Goal: Information Seeking & Learning: Find contact information

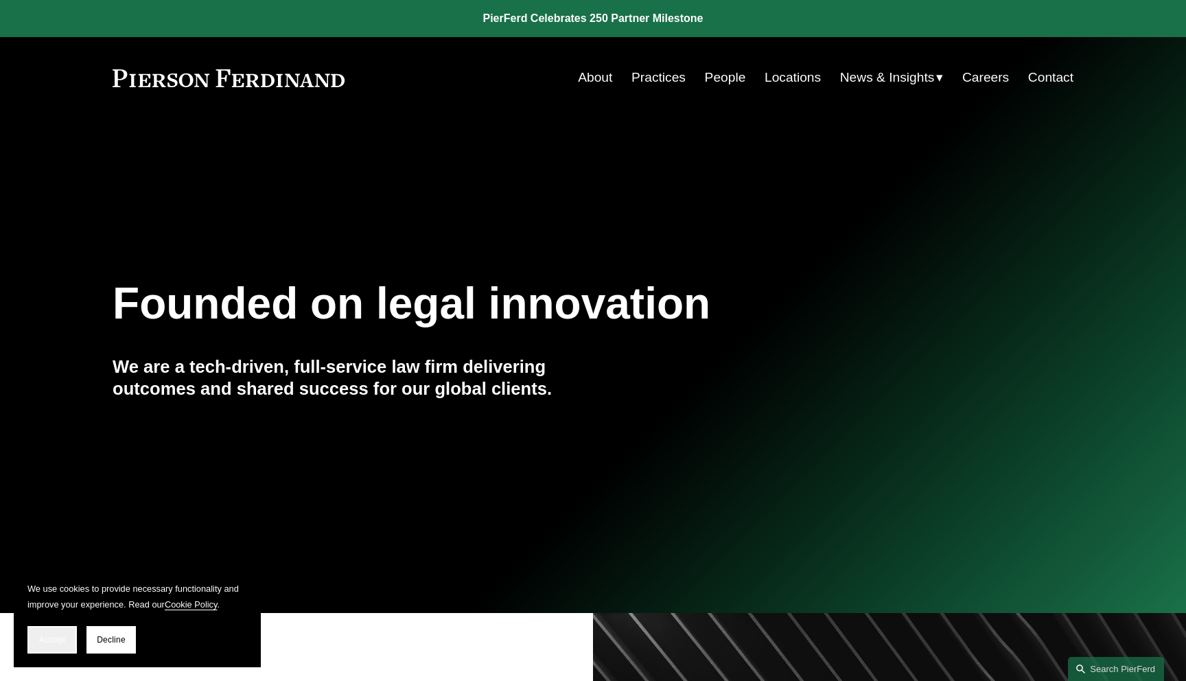
click at [62, 631] on button "Accept" at bounding box center [51, 639] width 49 height 27
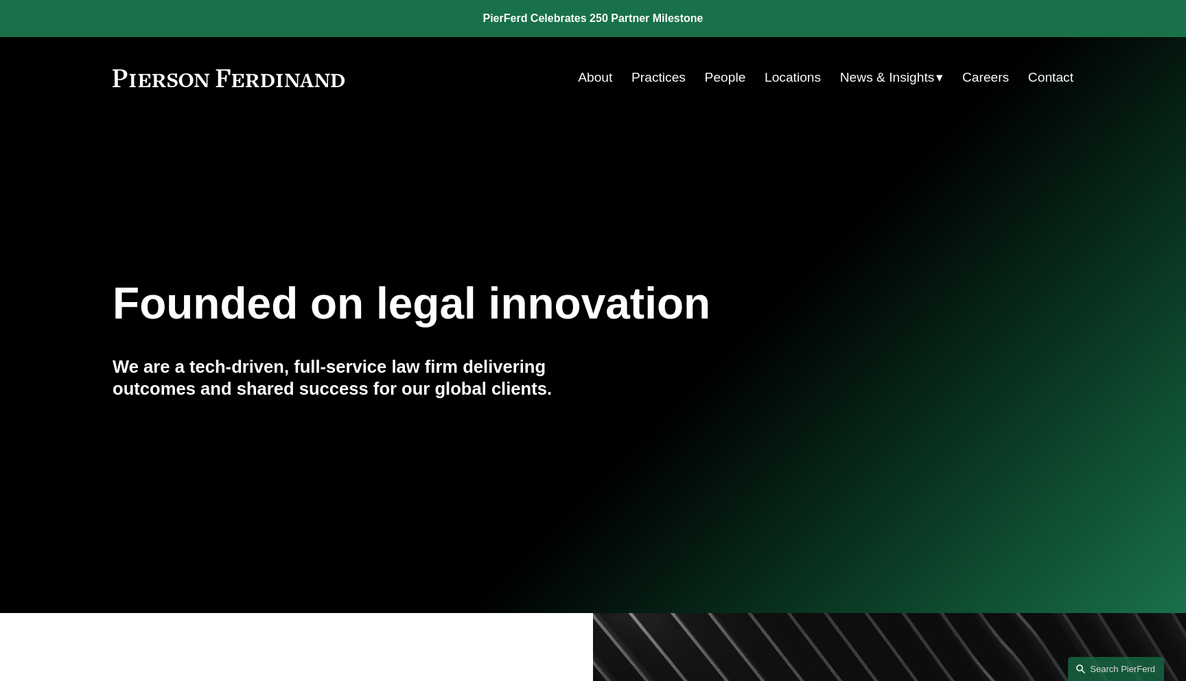
click at [761, 182] on div "Founded on legal innovation We are a tech-driven, full-service law firm deliver…" at bounding box center [593, 366] width 1186 height 400
click at [649, 77] on link "Practices" at bounding box center [659, 78] width 54 height 26
click at [731, 73] on link "People" at bounding box center [725, 78] width 41 height 26
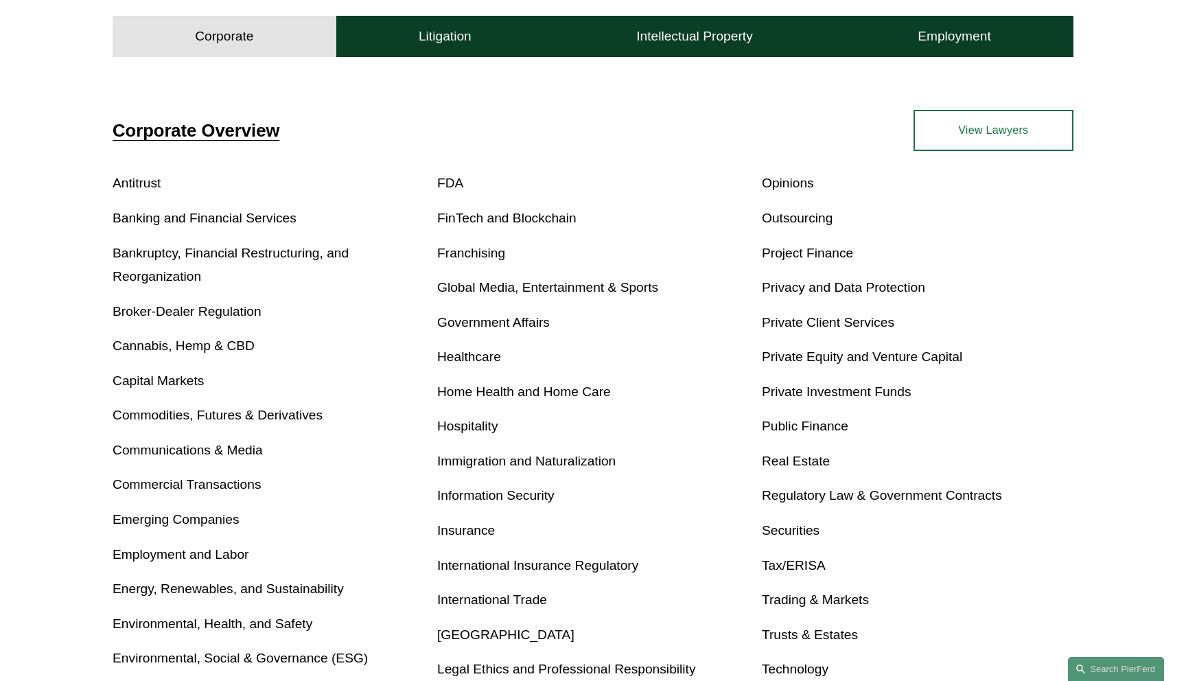
scroll to position [458, 0]
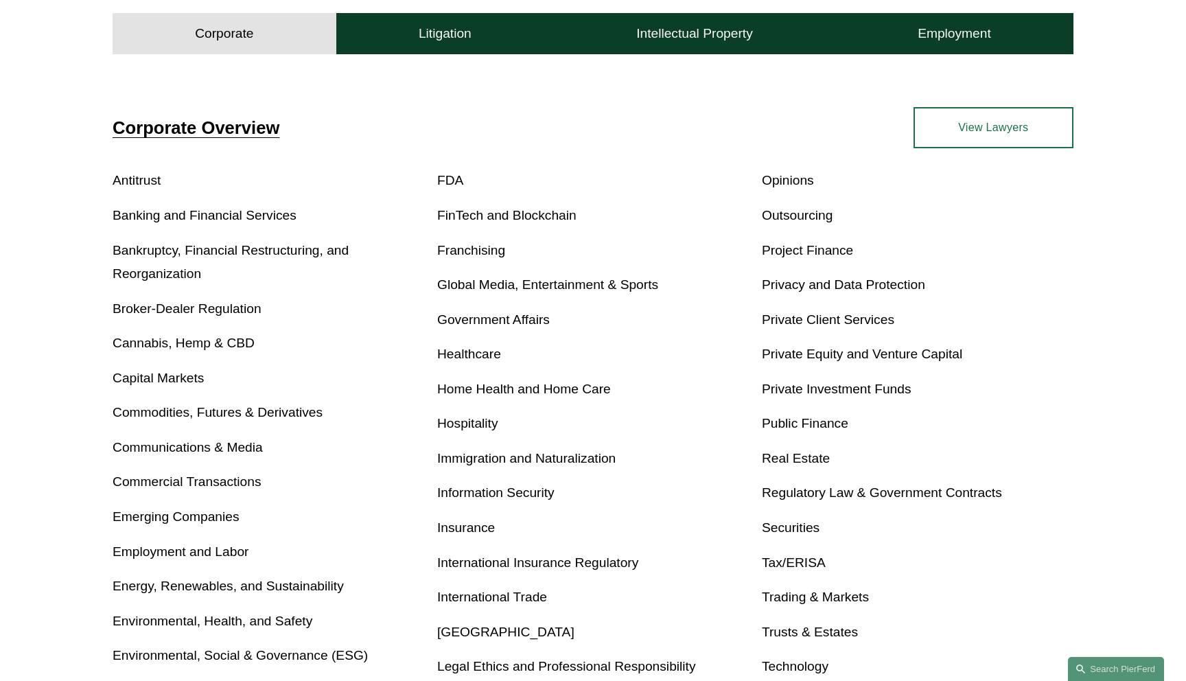
click at [232, 518] on link "Emerging Companies" at bounding box center [176, 516] width 127 height 14
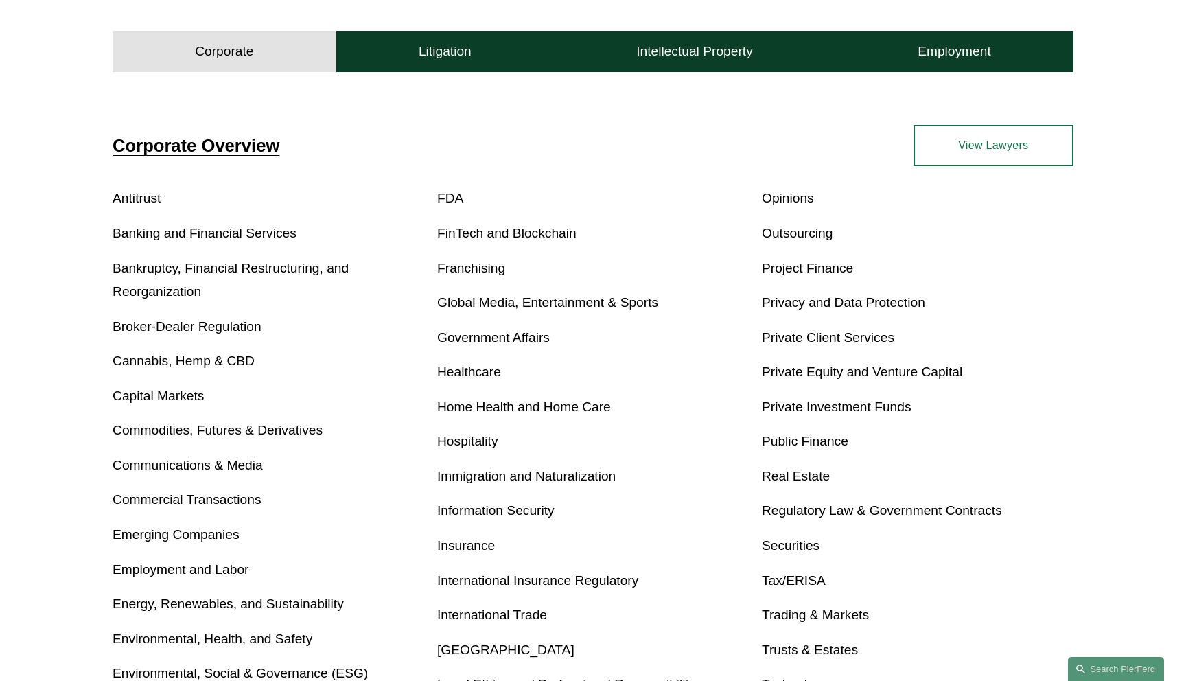
scroll to position [458, 0]
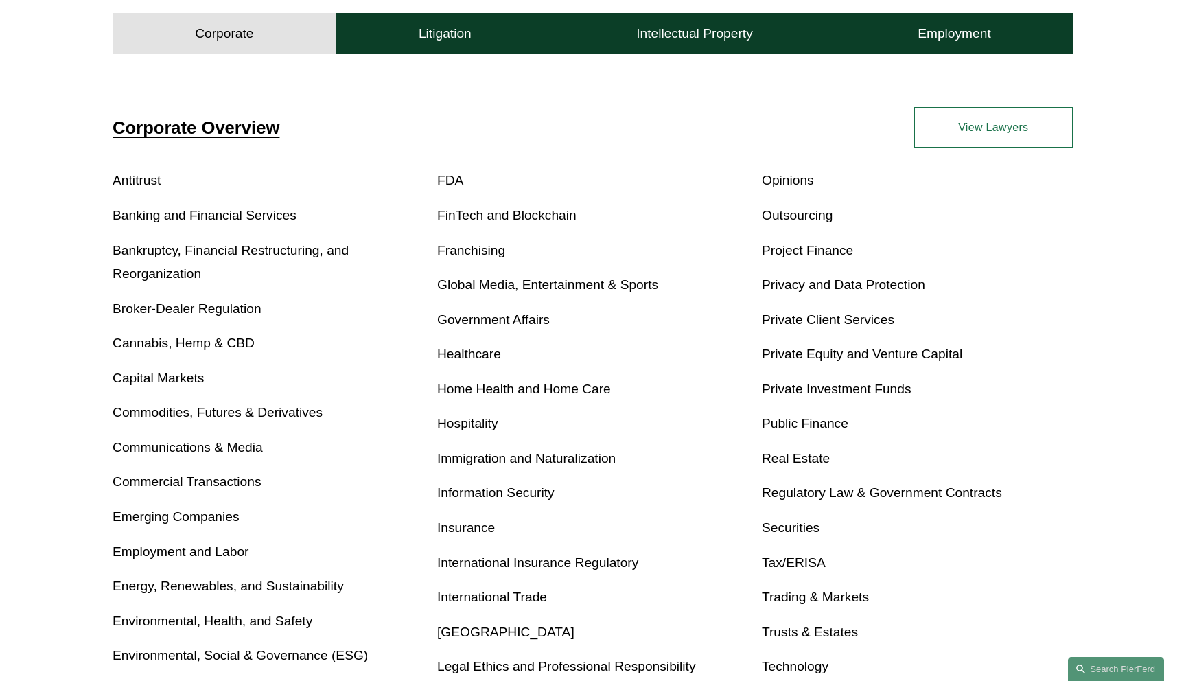
click at [780, 349] on link "Private Equity and Venture Capital" at bounding box center [862, 354] width 200 height 14
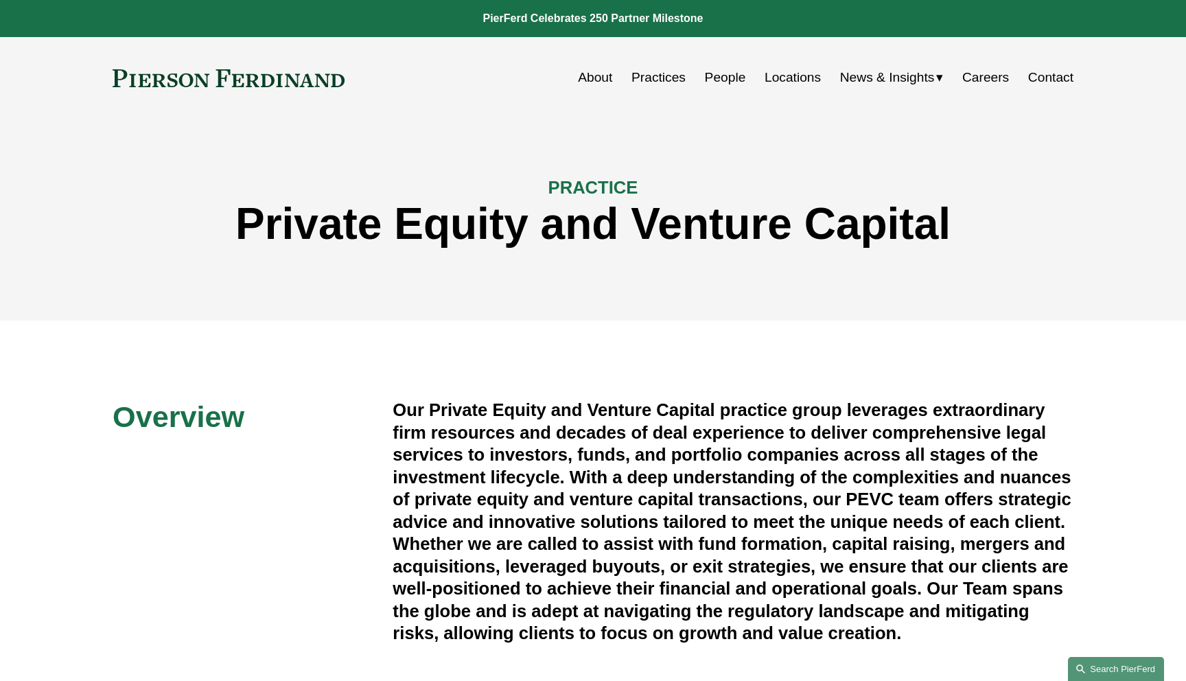
click at [1114, 666] on link "Search this site" at bounding box center [1116, 669] width 96 height 24
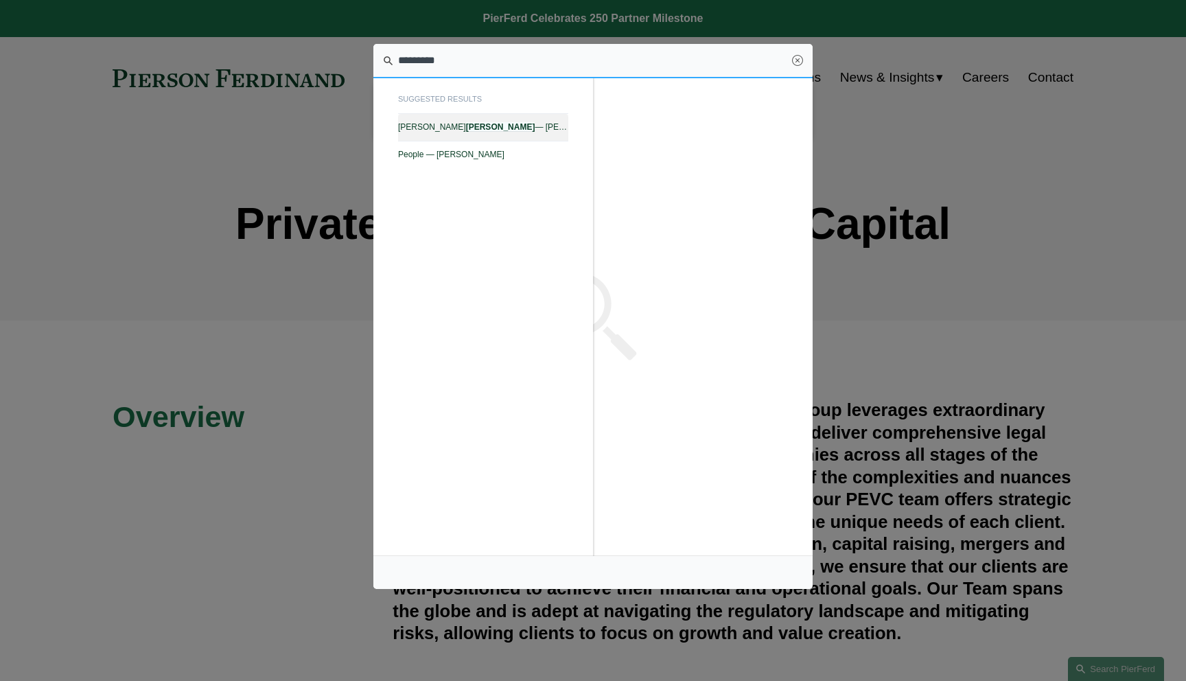
click at [521, 130] on span "Gary Rinkerman — Pierson Ferdinand LLP" at bounding box center [483, 127] width 170 height 10
type input "*********"
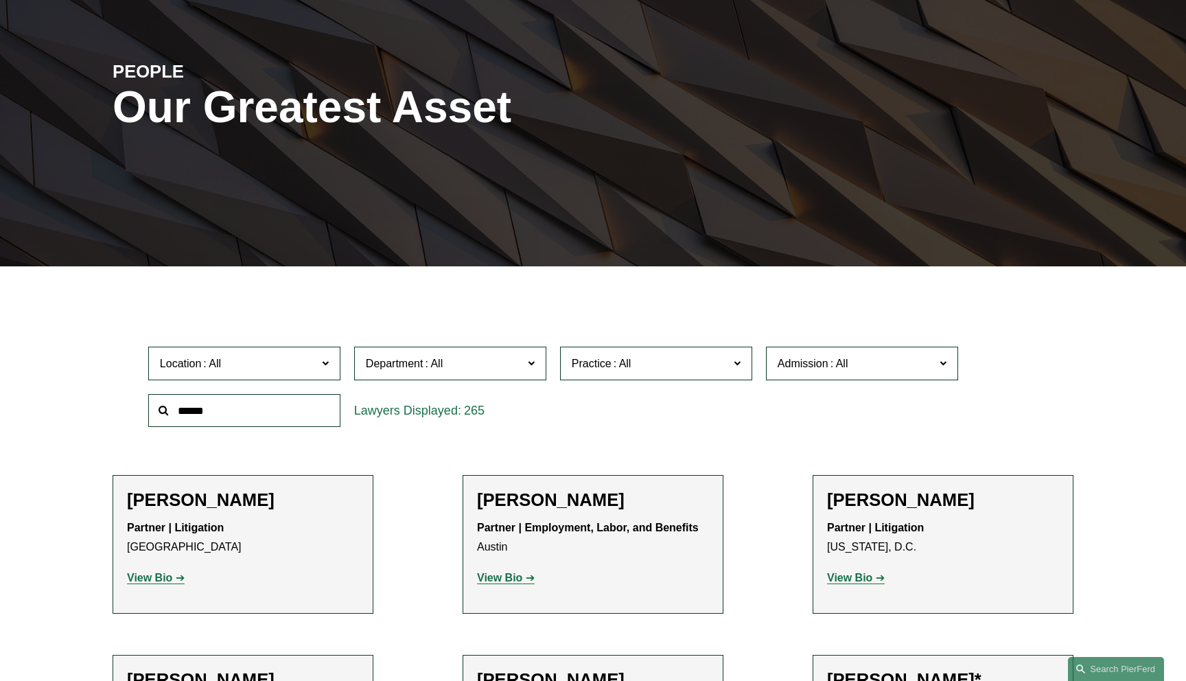
scroll to position [218, 0]
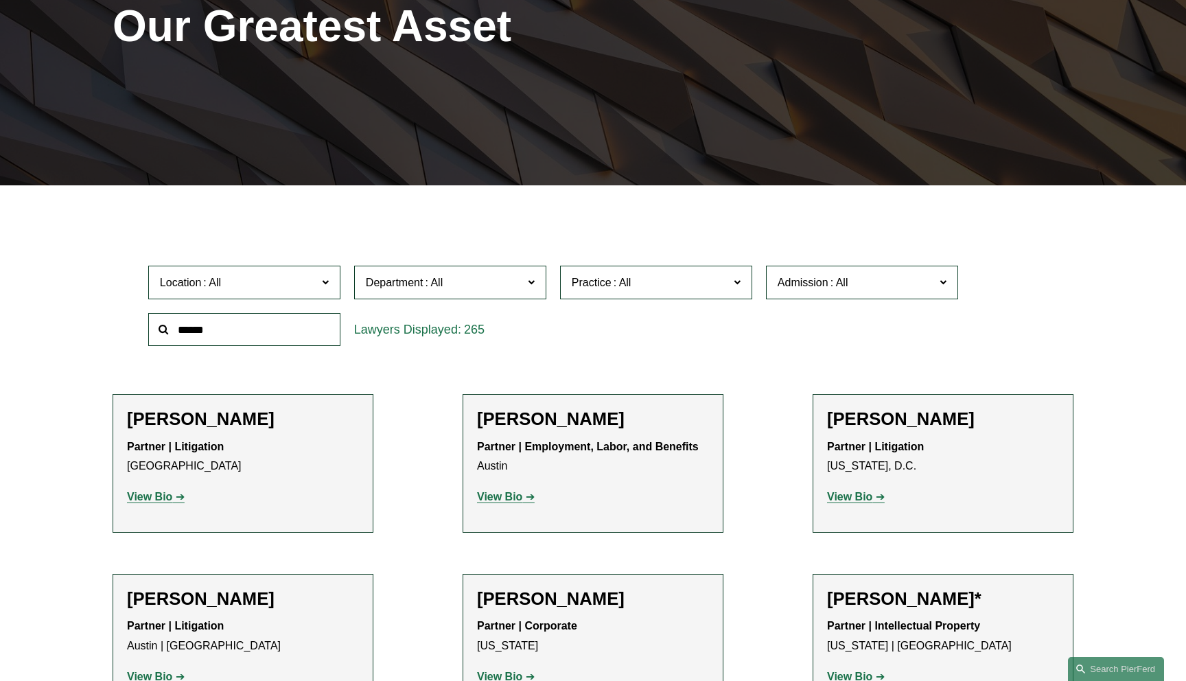
click at [706, 287] on span "Practice" at bounding box center [650, 282] width 157 height 19
click at [0, 0] on link "Emerging Companies" at bounding box center [0, 0] width 0 height 0
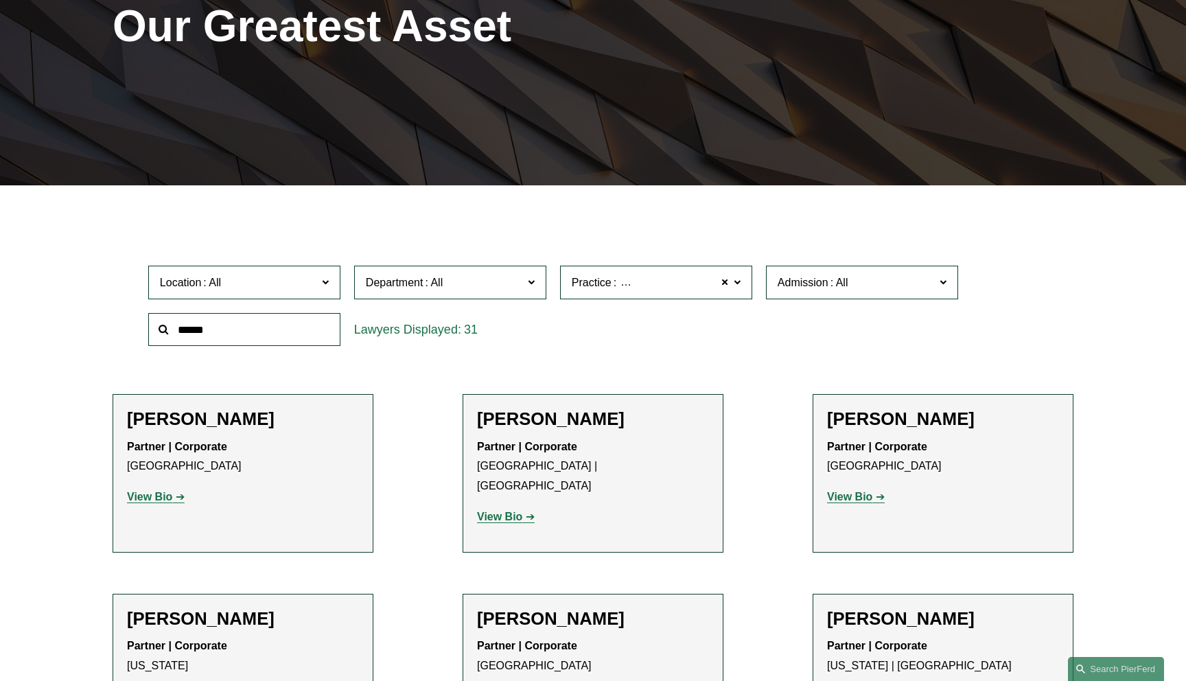
click at [740, 281] on span at bounding box center [737, 282] width 7 height 18
click at [0, 0] on link "Private Equity and Venture Capital" at bounding box center [0, 0] width 0 height 0
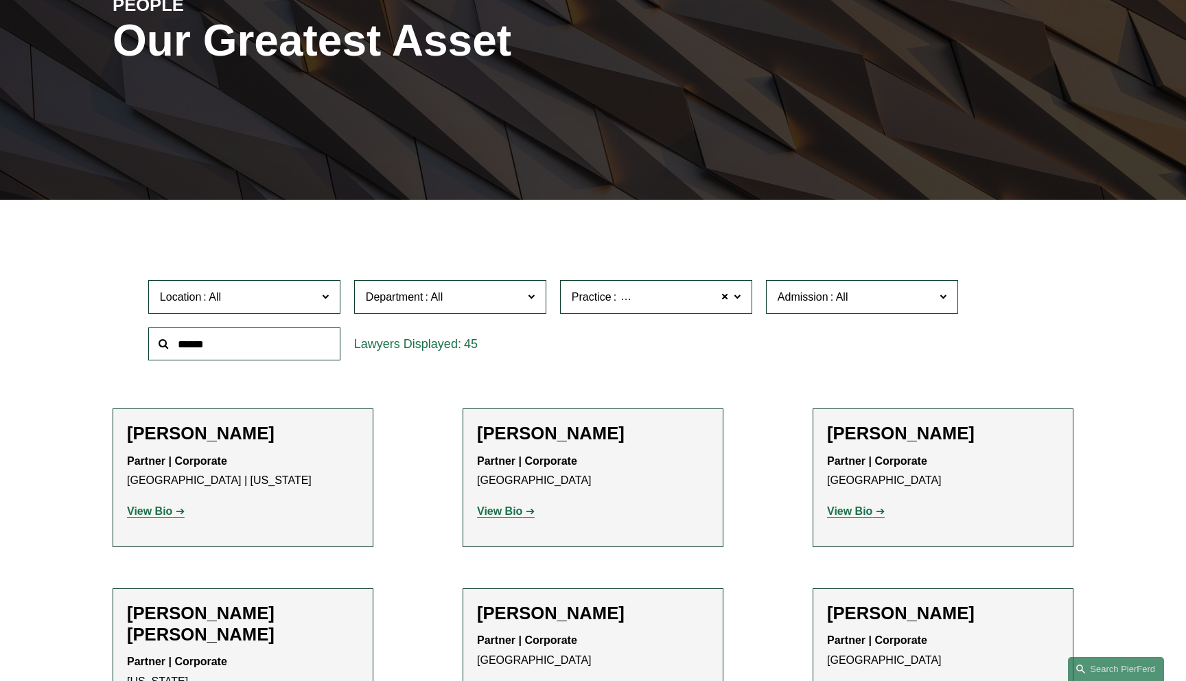
scroll to position [306, 0]
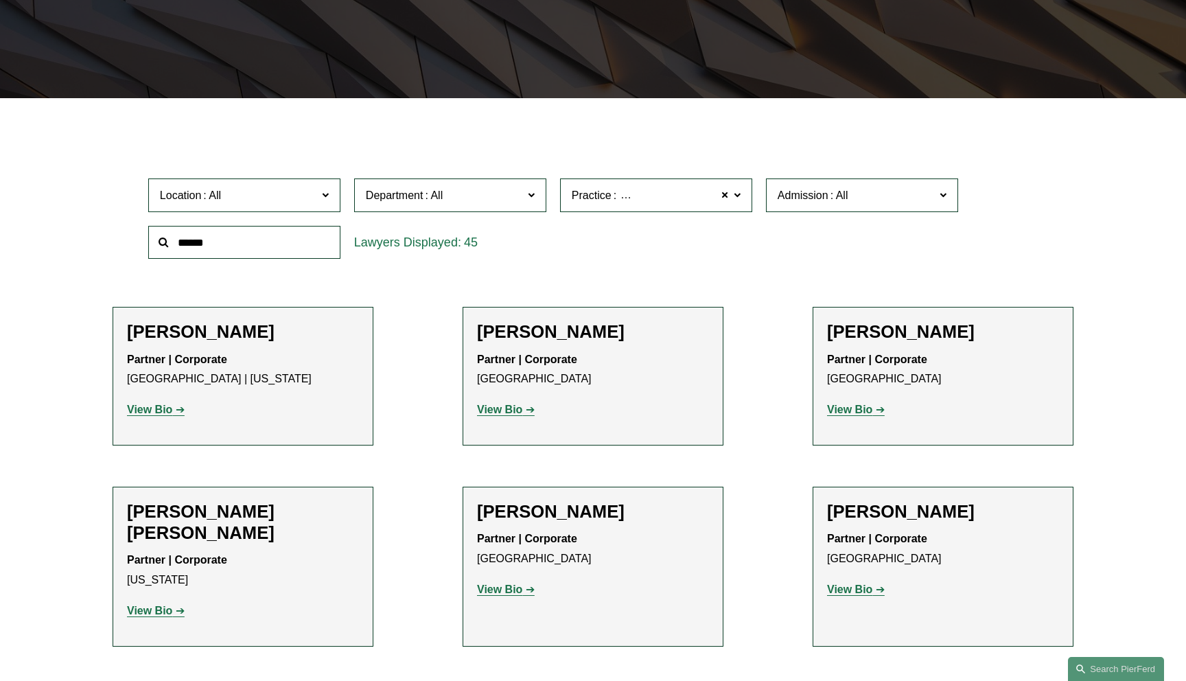
click at [744, 205] on label "Practice Private Equity and Venture Capital" at bounding box center [656, 196] width 192 height 34
click at [0, 0] on link "Emerging Companies" at bounding box center [0, 0] width 0 height 0
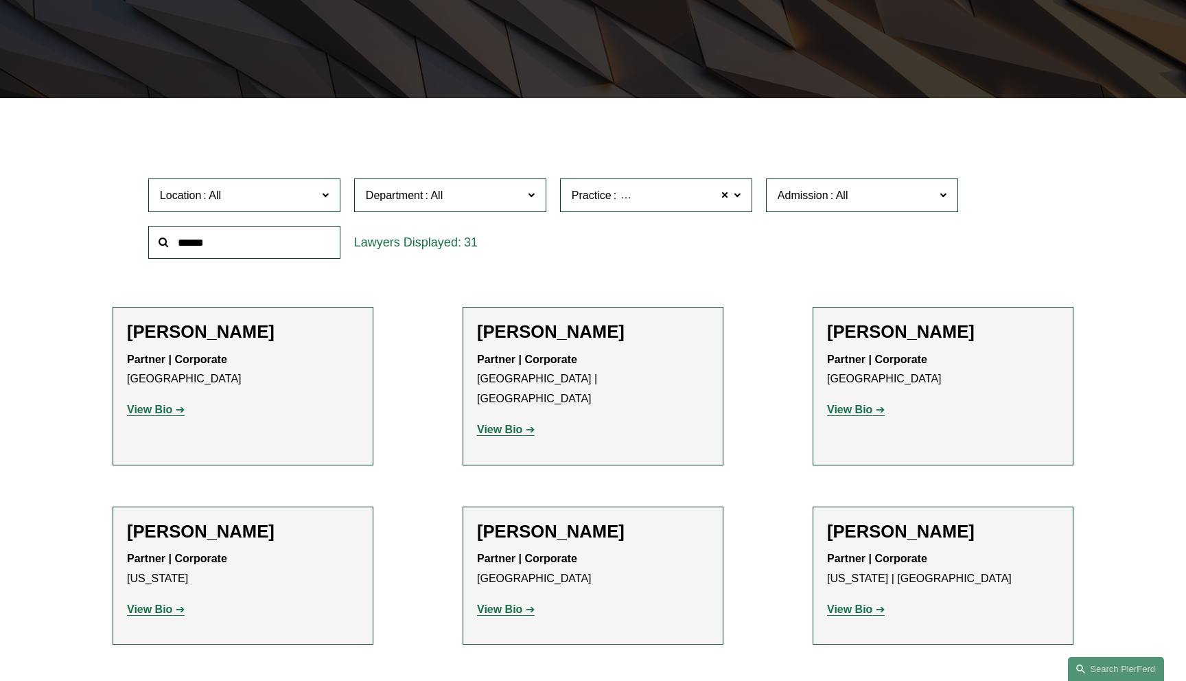
click at [743, 196] on label "Practice Emerging Companies" at bounding box center [656, 196] width 192 height 34
click at [0, 0] on link "Private Equity and Venture Capital" at bounding box center [0, 0] width 0 height 0
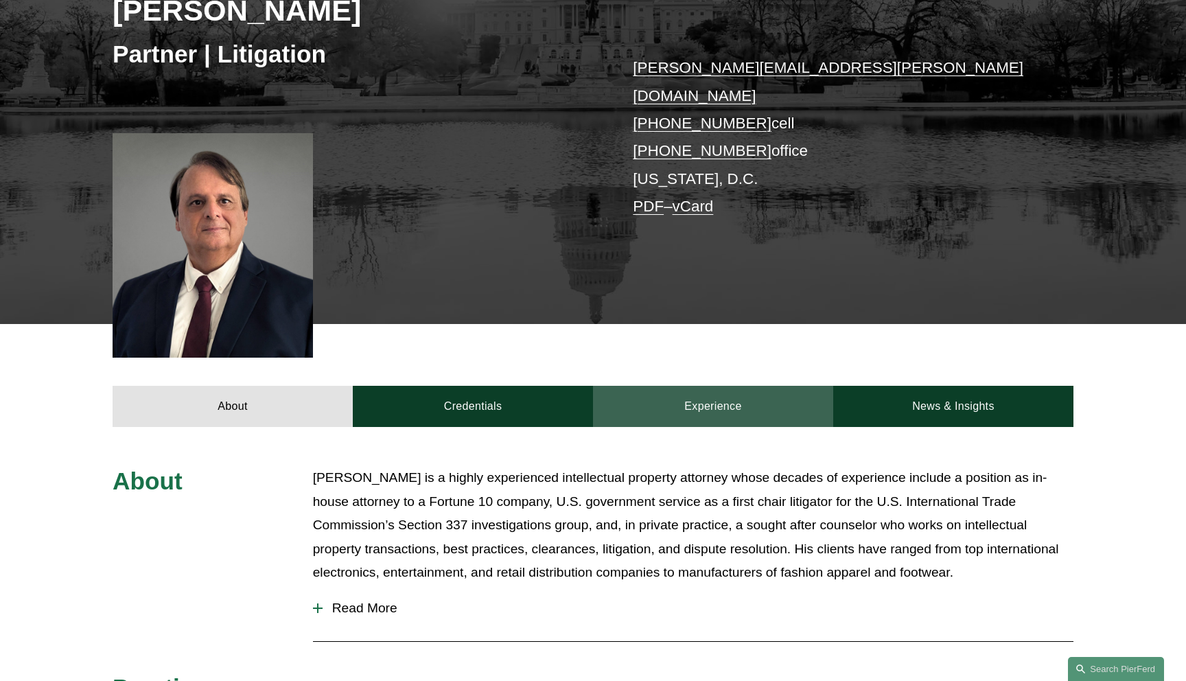
scroll to position [246, 0]
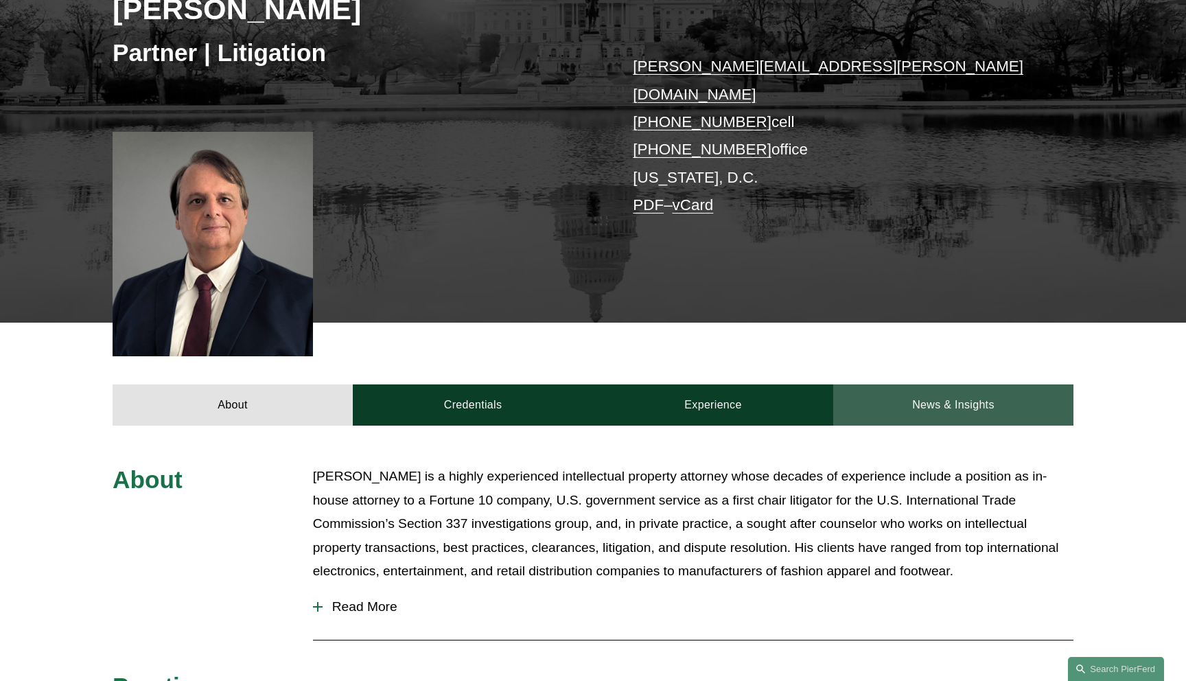
click at [926, 393] on link "News & Insights" at bounding box center [954, 405] width 240 height 41
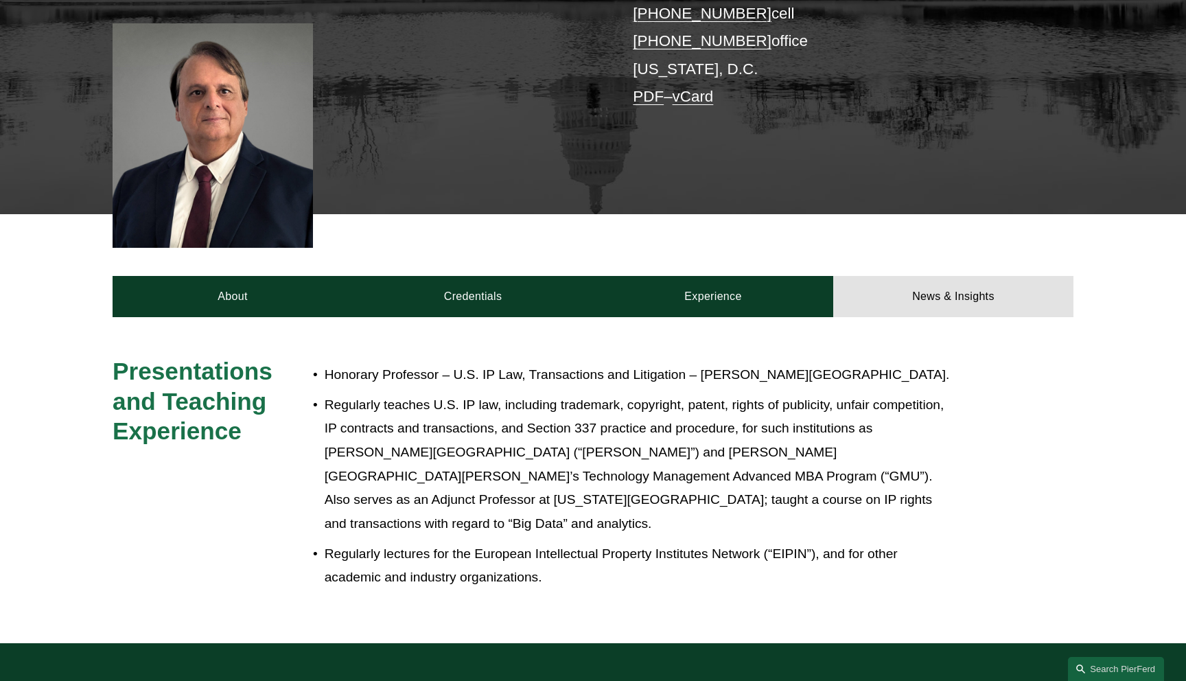
scroll to position [304, 0]
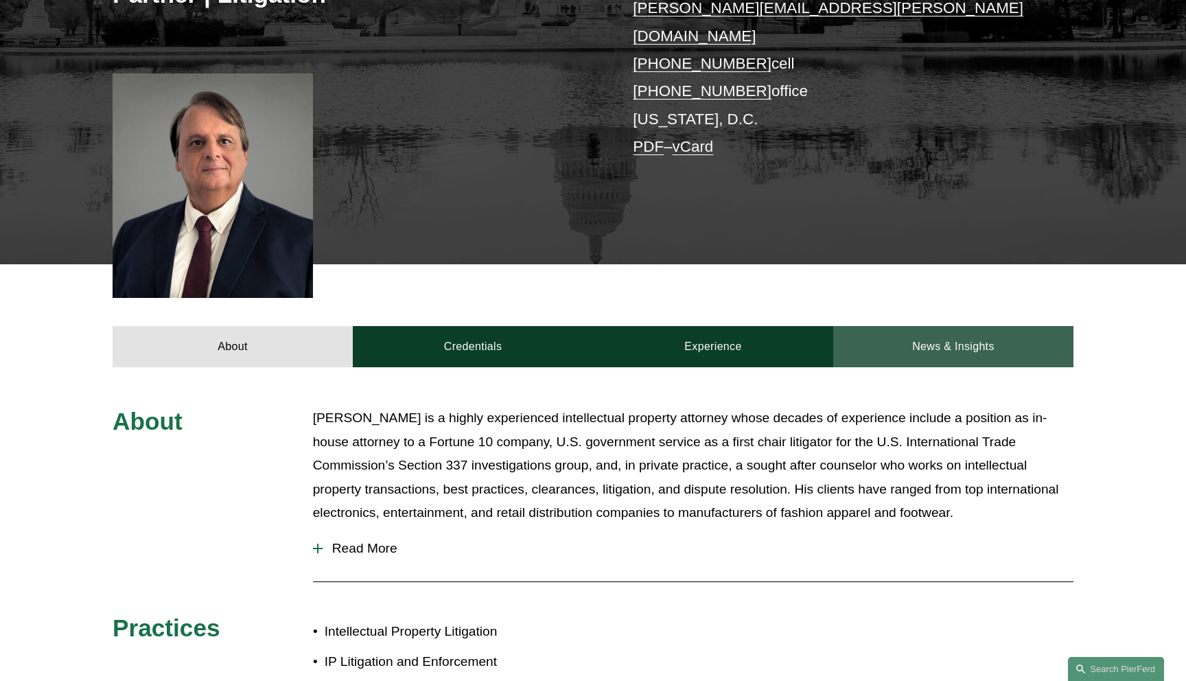
click at [950, 326] on link "News & Insights" at bounding box center [954, 346] width 240 height 41
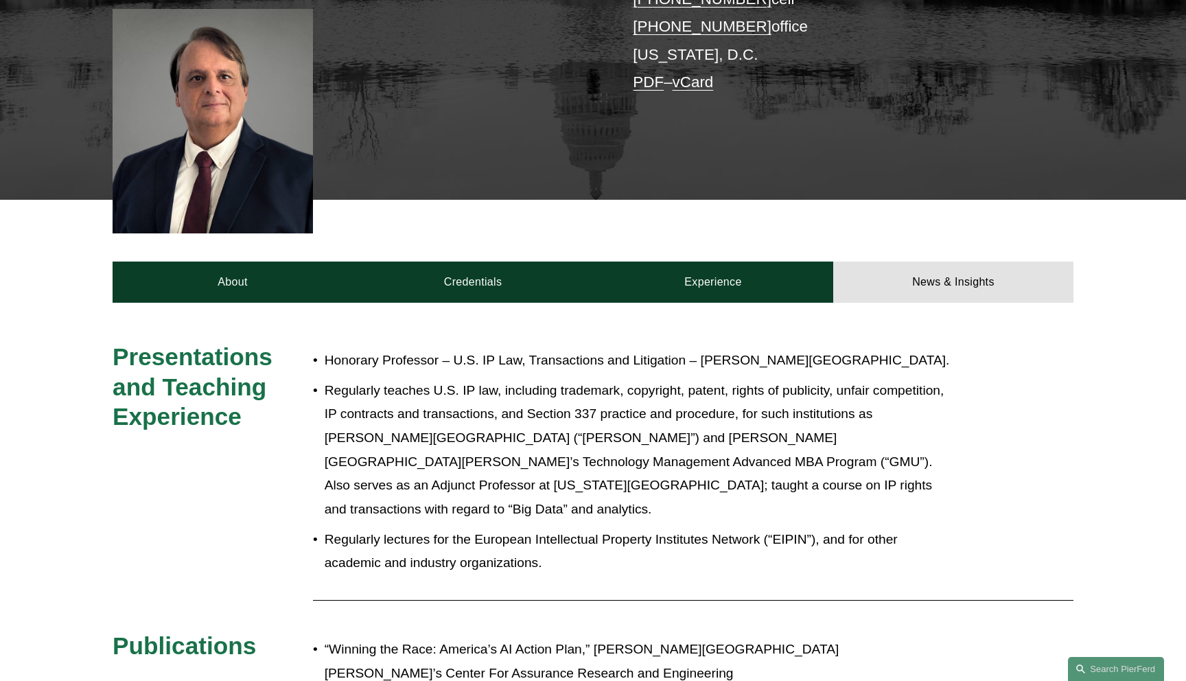
scroll to position [364, 0]
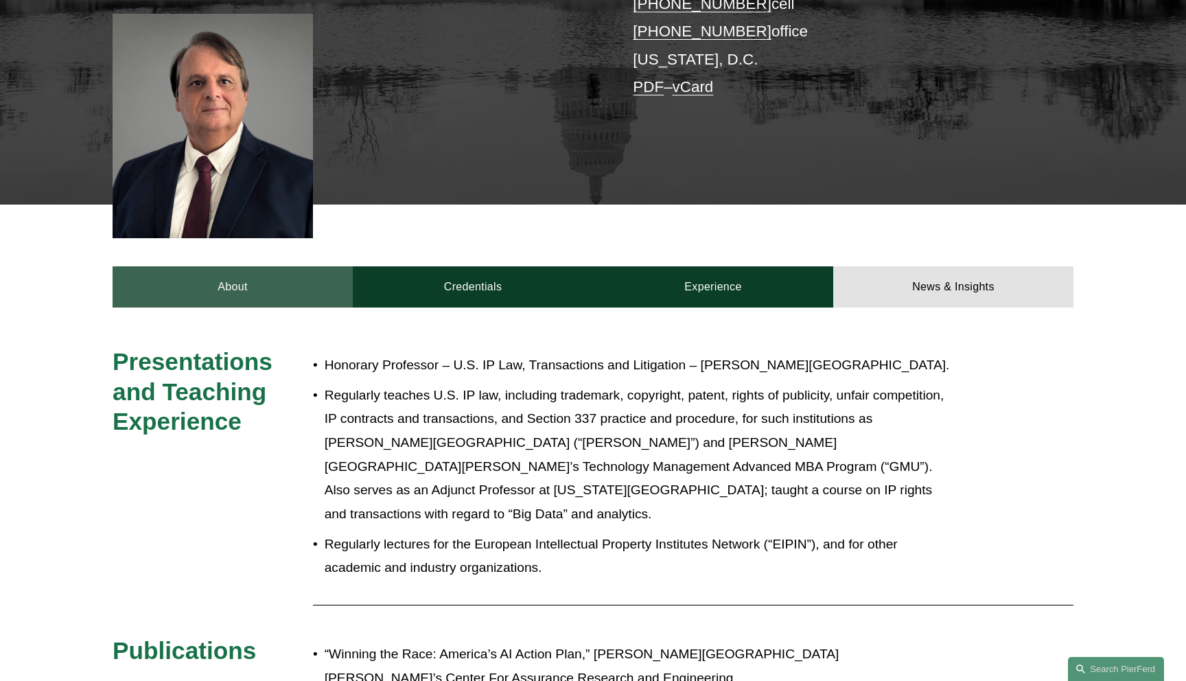
click at [268, 266] on link "About" at bounding box center [233, 286] width 240 height 41
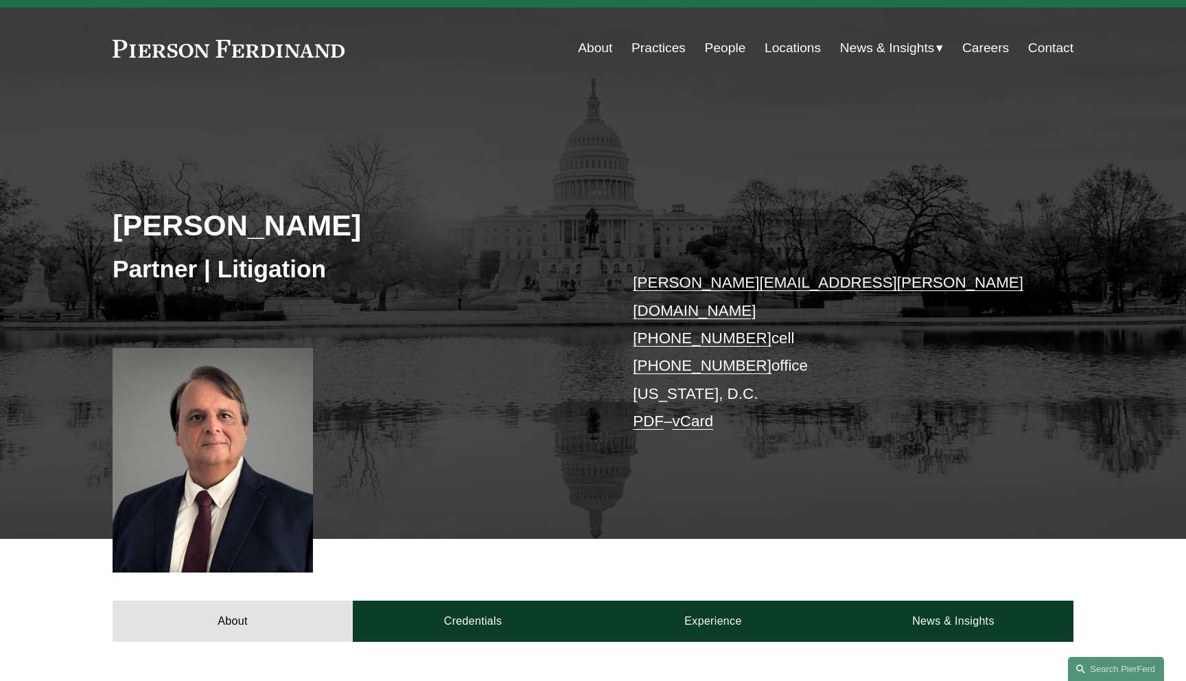
scroll to position [0, 0]
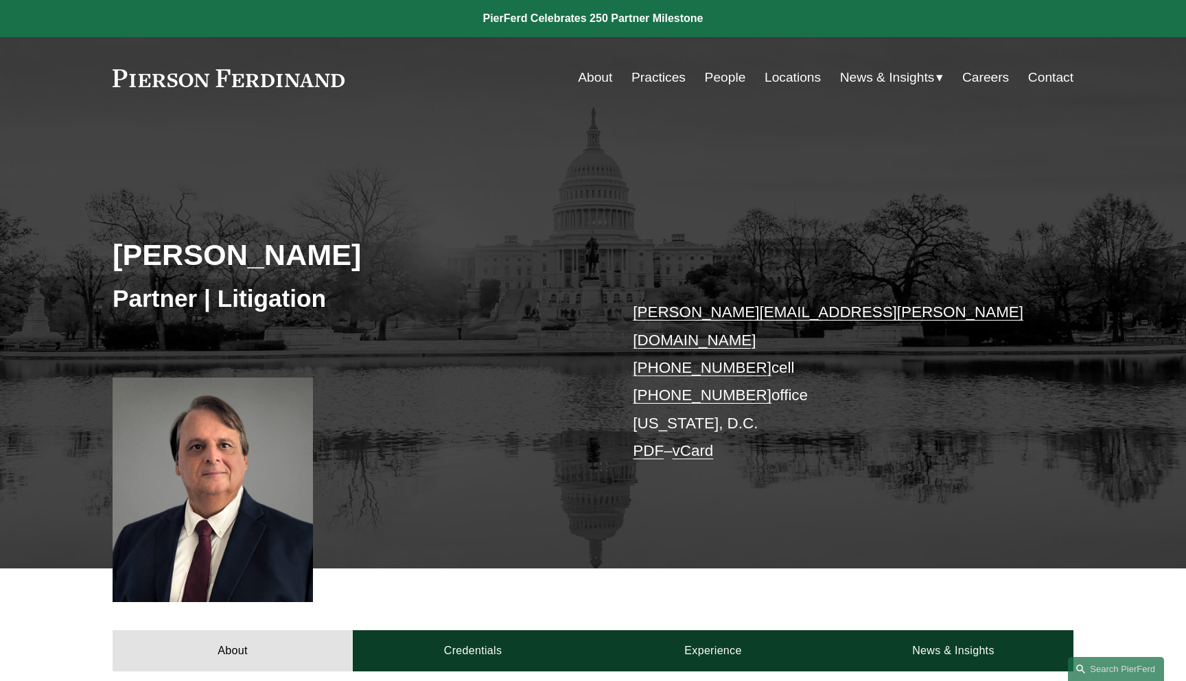
click at [647, 442] on link "PDF" at bounding box center [648, 450] width 31 height 17
click at [645, 442] on link "PDF" at bounding box center [648, 450] width 31 height 17
